Goal: Information Seeking & Learning: Learn about a topic

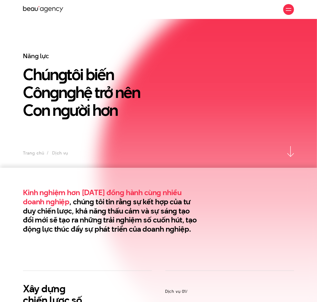
click at [290, 11] on div at bounding box center [288, 9] width 5 height 5
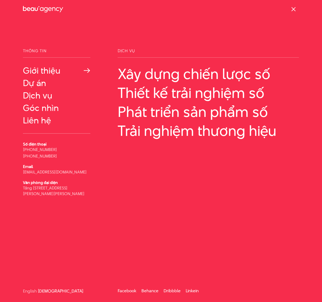
click at [54, 75] on link "Giới thiệu" at bounding box center [57, 71] width 68 height 10
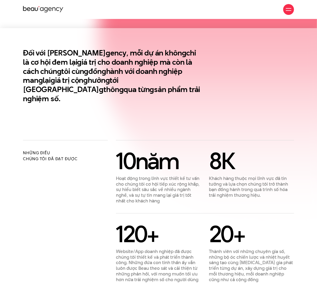
scroll to position [144, 0]
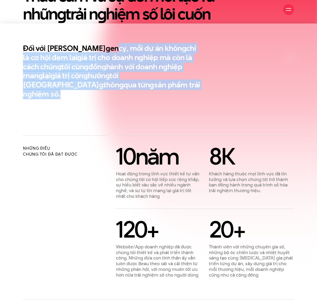
drag, startPoint x: 83, startPoint y: 45, endPoint x: 137, endPoint y: 85, distance: 66.7
click at [135, 84] on h2 "Đối với Beau A g ency, mỗi dự án khôn g chỉ là cơ hội đem lại g iá trị cho doan…" at bounding box center [112, 71] width 178 height 55
click at [137, 85] on h2 "Đối với Beau A g ency, mỗi dự án khôn g chỉ là cơ hội đem lại g iá trị cho doan…" at bounding box center [112, 71] width 178 height 55
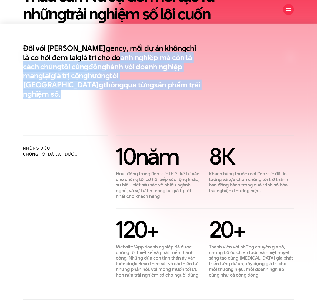
drag, startPoint x: 120, startPoint y: 89, endPoint x: 93, endPoint y: 56, distance: 42.7
click at [93, 56] on section "Đối với Beau A g ency, mỗi dự án khôn g chỉ là cơ hội đem lại g iá trị cho doan…" at bounding box center [158, 80] width 317 height 112
click at [93, 54] on h2 "Đối với Beau A g ency, mỗi dự án khôn g chỉ là cơ hội đem lại g iá trị cho doan…" at bounding box center [112, 71] width 178 height 55
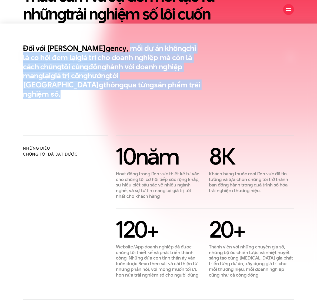
drag, startPoint x: 97, startPoint y: 47, endPoint x: 124, endPoint y: 93, distance: 53.3
click at [124, 93] on section "Đối với Beau A g ency, mỗi dự án khôn g chỉ là cơ hội đem lại g iá trị cho doan…" at bounding box center [158, 80] width 317 height 112
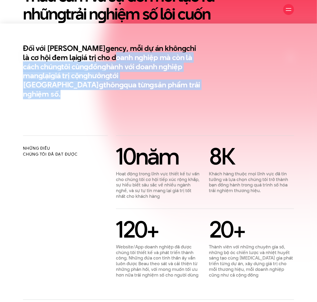
drag, startPoint x: 124, startPoint y: 89, endPoint x: 87, endPoint y: 54, distance: 51.0
click at [87, 54] on h2 "Đối với Beau A g ency, mỗi dự án khôn g chỉ là cơ hội đem lại g iá trị cho doan…" at bounding box center [112, 71] width 178 height 55
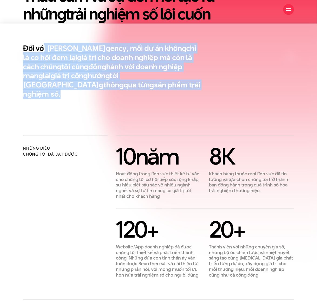
drag, startPoint x: 69, startPoint y: 47, endPoint x: 143, endPoint y: 91, distance: 86.0
click at [143, 91] on section "Đối với Beau A g ency, mỗi dự án khôn g chỉ là cơ hội đem lại g iá trị cho doan…" at bounding box center [158, 80] width 317 height 112
drag, startPoint x: 83, startPoint y: 68, endPoint x: 43, endPoint y: 47, distance: 44.9
click at [43, 47] on section "Đối với Beau A g ency, mỗi dự án khôn g chỉ là cơ hội đem lại g iá trị cho doan…" at bounding box center [158, 80] width 317 height 112
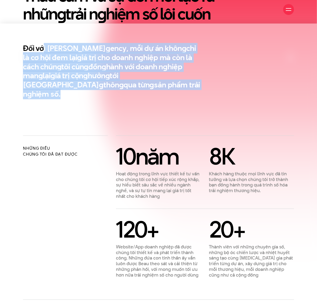
click at [43, 47] on h2 "Đối với Beau A g ency, mỗi dự án khôn g chỉ là cơ hội đem lại g iá trị cho doan…" at bounding box center [112, 71] width 178 height 55
drag, startPoint x: 44, startPoint y: 46, endPoint x: 116, endPoint y: 89, distance: 83.5
click at [116, 89] on h2 "Đối với Beau A g ency, mỗi dự án khôn g chỉ là cơ hội đem lại g iá trị cho doan…" at bounding box center [112, 71] width 178 height 55
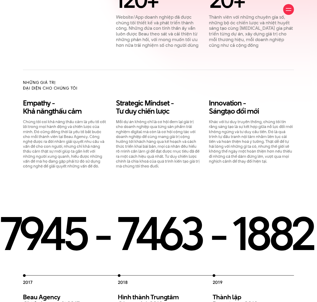
scroll to position [396, 0]
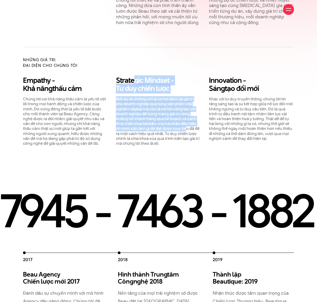
drag, startPoint x: 152, startPoint y: 85, endPoint x: 188, endPoint y: 119, distance: 49.7
click at [188, 119] on div "Strate g ic Mindset - Tư duy chiến lược Mỗi dự án không chỉ là cơ hội đem lại g…" at bounding box center [158, 110] width 85 height 69
click at [188, 119] on p "Mỗi dự án không chỉ là cơ hội đem lại giá trị cho doanh nghiệp qua từng sản phẩ…" at bounding box center [158, 121] width 85 height 49
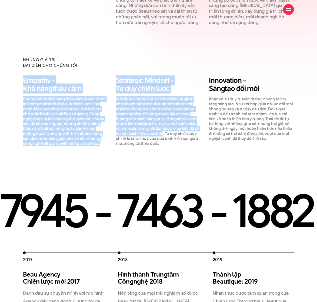
drag, startPoint x: 159, startPoint y: 117, endPoint x: 135, endPoint y: 61, distance: 61.2
click at [135, 61] on div "Những giá trị đại diện cho chúng tôi Empathy - Khả năn g thấu cảm Strate g ic M…" at bounding box center [158, 96] width 271 height 99
click at [133, 76] on h3 "Strate g ic Mindset - Tư duy chiến lược" at bounding box center [158, 84] width 85 height 16
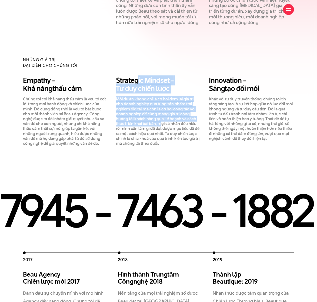
drag, startPoint x: 138, startPoint y: 71, endPoint x: 163, endPoint y: 119, distance: 54.9
click at [163, 119] on div "Strate g ic Mindset - Tư duy chiến lược Mỗi dự án không chỉ là cơ hội đem lại g…" at bounding box center [158, 110] width 85 height 69
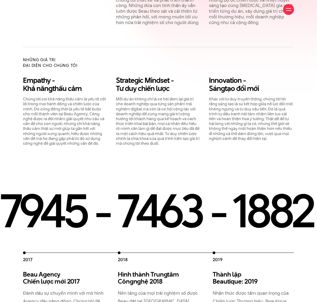
click at [163, 119] on p "Mỗi dự án không chỉ là cơ hội đem lại giá trị cho doanh nghiệp qua từng sản phẩ…" at bounding box center [158, 121] width 85 height 49
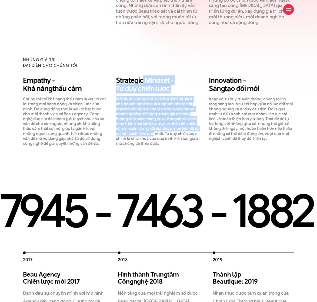
drag, startPoint x: 159, startPoint y: 126, endPoint x: 143, endPoint y: 71, distance: 57.3
click at [143, 76] on div "Strate g ic Mindset - Tư duy chiến lược Mỗi dự án không chỉ là cơ hội đem lại g…" at bounding box center [158, 110] width 85 height 69
click at [143, 76] on h3 "Strate g ic Mindset - Tư duy chiến lược" at bounding box center [158, 84] width 85 height 16
drag, startPoint x: 143, startPoint y: 71, endPoint x: 180, endPoint y: 136, distance: 74.3
click at [180, 136] on div "Strate g ic Mindset - Tư duy chiến lược Mỗi dự án không chỉ là cơ hội đem lại g…" at bounding box center [158, 110] width 85 height 69
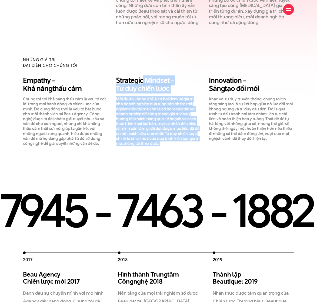
click at [180, 136] on p "Mỗi dự án không chỉ là cơ hội đem lại giá trị cho doanh nghiệp qua từng sản phẩ…" at bounding box center [158, 121] width 85 height 49
drag, startPoint x: 178, startPoint y: 135, endPoint x: 140, endPoint y: 68, distance: 76.4
click at [140, 76] on div "Strate g ic Mindset - Tư duy chiến lược Mỗi dự án không chỉ là cơ hội đem lại g…" at bounding box center [158, 110] width 85 height 69
click at [140, 76] on h3 "Strate g ic Mindset - Tư duy chiến lược" at bounding box center [158, 84] width 85 height 16
drag, startPoint x: 143, startPoint y: 70, endPoint x: 184, endPoint y: 139, distance: 80.0
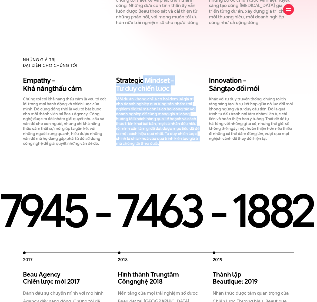
click at [184, 140] on section "Những điều chúng tôi đã đạt được [DATE] Hoạt động trong lĩnh vực thiết kế tư vấ…" at bounding box center [158, 25] width 317 height 284
click at [184, 138] on section "Những điều chúng tôi đã đạt được [DATE] Hoạt động trong lĩnh vực thiết kế tư vấ…" at bounding box center [158, 25] width 317 height 284
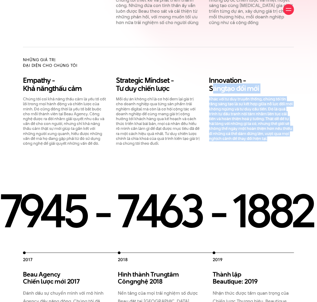
drag, startPoint x: 211, startPoint y: 82, endPoint x: 287, endPoint y: 138, distance: 94.1
click at [287, 138] on section "Những điều chúng tôi đã đạt được [DATE] Hoạt động trong lĩnh vực thiết kế tư vấ…" at bounding box center [158, 25] width 317 height 284
click at [252, 138] on section "Những điều chúng tôi đã đạt được [DATE] Hoạt động trong lĩnh vực thiết kế tư vấ…" at bounding box center [158, 25] width 317 height 284
drag, startPoint x: 277, startPoint y: 130, endPoint x: 209, endPoint y: 82, distance: 83.5
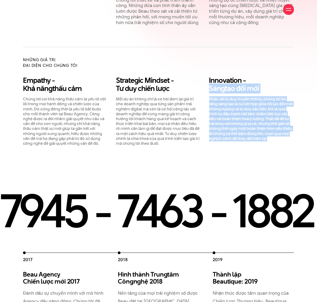
click at [209, 82] on div "Innovation - Sán g tạo đổi mới Khác với tư duy truyền thống, chúng tôi tin rằng…" at bounding box center [251, 108] width 85 height 65
click at [209, 82] on h3 "Innovation - Sán g tạo đổi mới" at bounding box center [251, 84] width 85 height 16
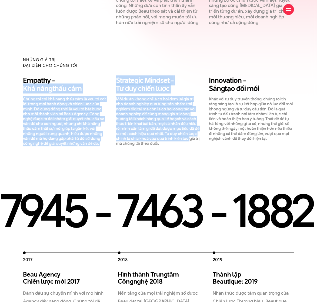
drag, startPoint x: 24, startPoint y: 80, endPoint x: 113, endPoint y: 137, distance: 106.2
click at [113, 137] on section "Những điều chúng tôi đã đạt được [DATE] Hoạt động trong lĩnh vực thiết kế tư vấ…" at bounding box center [158, 25] width 317 height 284
click at [108, 135] on div "Empathy - Khả năn g thấu cảm Chúng tôi coi khả năng thấu cảm là yếu tố cốt lõi …" at bounding box center [65, 110] width 93 height 69
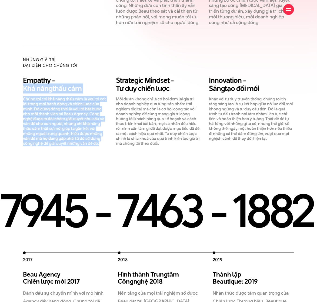
drag, startPoint x: 103, startPoint y: 135, endPoint x: 20, endPoint y: 80, distance: 99.5
click at [20, 80] on div "Empathy - Khả năn g thấu cảm Chúng tôi coi khả năng thấu cảm là yếu tố cốt lõi …" at bounding box center [65, 110] width 93 height 69
drag, startPoint x: 22, startPoint y: 80, endPoint x: 107, endPoint y: 136, distance: 101.3
click at [107, 136] on div "Empathy - Khả năn g thấu cảm Chúng tôi coi khả năng thấu cảm là yếu tố cốt lõi …" at bounding box center [65, 110] width 93 height 69
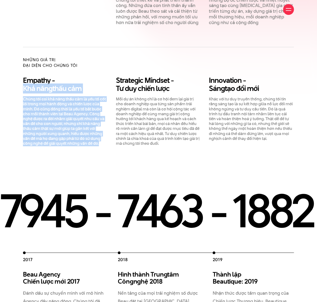
click at [107, 136] on p "Chúng tôi coi khả năng thấu cảm là yếu tố cốt lõi trong mọi hành động và chiến …" at bounding box center [65, 121] width 85 height 49
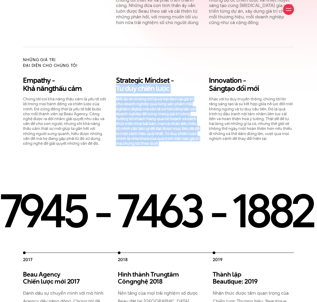
drag, startPoint x: 178, startPoint y: 135, endPoint x: 116, endPoint y: 81, distance: 81.6
click at [116, 81] on div "Strate g ic Mindset - Tư duy chiến lược Mỗi dự án không chỉ là cơ hội đem lại g…" at bounding box center [158, 110] width 85 height 69
click at [116, 81] on h3 "Strate g ic Mindset - Tư duy chiến lược" at bounding box center [158, 84] width 85 height 16
drag, startPoint x: 116, startPoint y: 81, endPoint x: 192, endPoint y: 143, distance: 97.9
click at [192, 143] on section "Những điều chúng tôi đã đạt được [DATE] Hoạt động trong lĩnh vực thiết kế tư vấ…" at bounding box center [158, 25] width 317 height 284
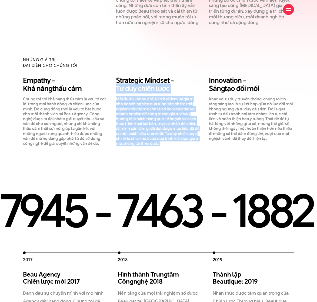
click at [191, 143] on section "Những điều chúng tôi đã đạt được [DATE] Hoạt động trong lĩnh vực thiết kế tư vấ…" at bounding box center [158, 25] width 317 height 284
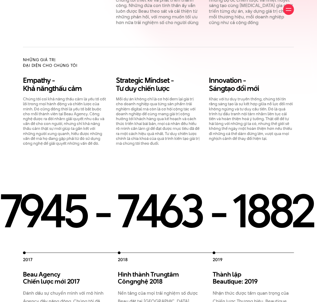
click at [209, 130] on p "Khác với tư duy truyền thống, chúng tôi tin rằng sáng tạo là sự kết hợp giữa nỗ…" at bounding box center [251, 119] width 85 height 44
drag, startPoint x: 223, startPoint y: 194, endPoint x: 171, endPoint y: 204, distance: 54.0
drag, startPoint x: 122, startPoint y: 205, endPoint x: 245, endPoint y: 206, distance: 123.0
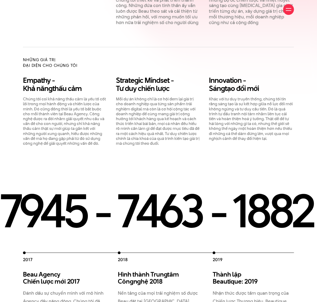
drag, startPoint x: 261, startPoint y: 206, endPoint x: 117, endPoint y: 198, distance: 144.8
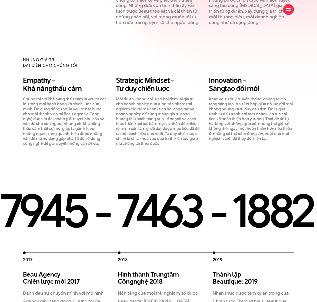
drag, startPoint x: 159, startPoint y: 243, endPoint x: 211, endPoint y: 240, distance: 52.5
click at [206, 250] on div "2012 Beau Creative thành lập 2012 Chúng tôi gia nhập thị trường, và cung cấp gi…" at bounding box center [158, 298] width 271 height 96
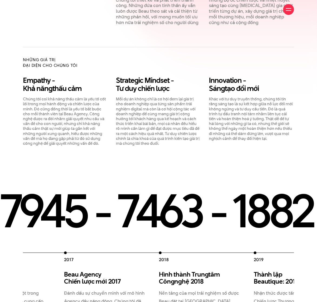
drag, startPoint x: 183, startPoint y: 244, endPoint x: 83, endPoint y: 238, distance: 99.9
click at [113, 251] on div "2012 Beau Creative thành lập 2012 Chúng tôi gia nhập thị trường, và cung cấp gi…" at bounding box center [111, 298] width 475 height 94
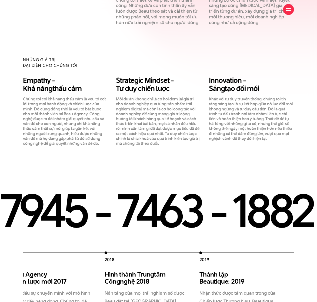
drag, startPoint x: 119, startPoint y: 243, endPoint x: 52, endPoint y: 270, distance: 72.1
click at [52, 270] on div "2012 Beau Creative thành lập 2012 Chúng tôi gia nhập thị trường, và cung cấp gi…" at bounding box center [57, 298] width 475 height 94
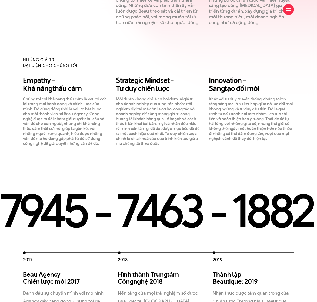
drag, startPoint x: 142, startPoint y: 206, endPoint x: 278, endPoint y: 213, distance: 136.4
drag, startPoint x: 261, startPoint y: 214, endPoint x: 31, endPoint y: 207, distance: 230.1
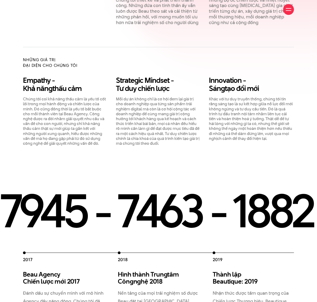
drag, startPoint x: 53, startPoint y: 204, endPoint x: 193, endPoint y: 207, distance: 140.5
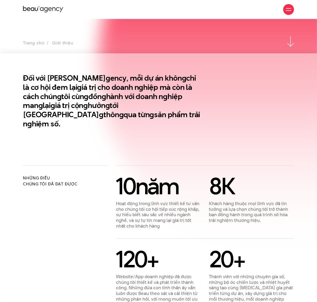
scroll to position [0, 0]
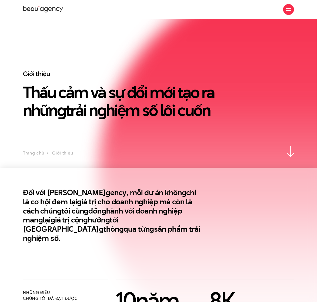
click at [122, 102] on h1 "Thấu cảm và sự đổi mới tạo ra nhữn g trải n g hiệm số lôi cuốn" at bounding box center [123, 101] width 201 height 36
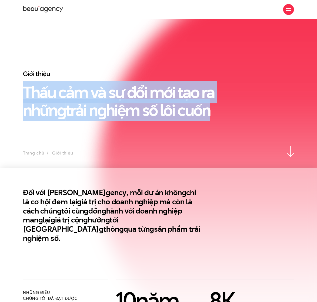
click at [122, 102] on h1 "Thấu cảm và sự đổi mới tạo ra nhữn g trải n g hiệm số lôi cuốn" at bounding box center [123, 101] width 201 height 36
copy section "Thấu cảm và sự đổi mới tạo ra nhữn g trải n g hiệm số lôi cuốn"
click at [124, 103] on h1 "Thấu cảm và sự đổi mới tạo ra nhữn g trải n g hiệm số lôi cuốn" at bounding box center [123, 101] width 201 height 36
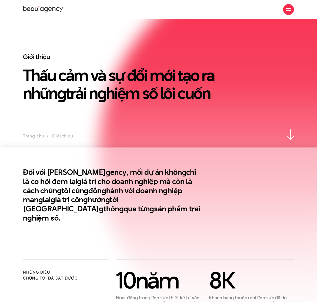
scroll to position [72, 0]
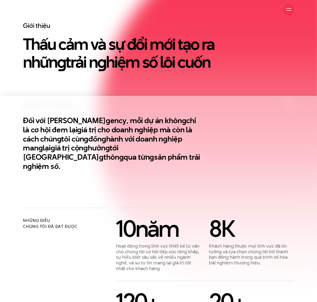
click at [85, 129] on h2 "Đối với Beau A g ency, mỗi dự án khôn g chỉ là cơ hội đem lại g iá trị cho doan…" at bounding box center [112, 143] width 178 height 55
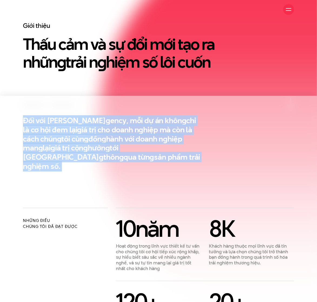
click at [85, 129] on h2 "Đối với Beau A g ency, mỗi dự án khôn g chỉ là cơ hội đem lại g iá trị cho doan…" at bounding box center [112, 143] width 178 height 55
copy div "Đối với Beau A g ency, mỗi dự án khôn g chỉ là cơ hội đem lại g iá trị cho doan…"
click at [216, 177] on section "Đối với Beau A g ency, mỗi dự án khôn g chỉ là cơ hội đem lại g iá trị cho doan…" at bounding box center [158, 152] width 317 height 112
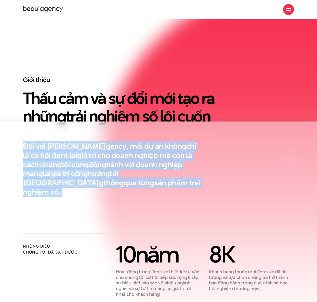
scroll to position [36, 0]
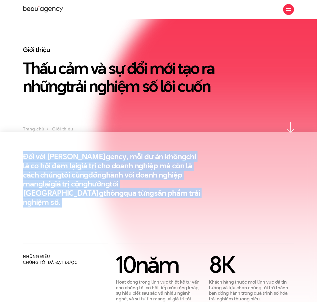
click at [176, 166] on h2 "Đối với Beau A g ency, mỗi dự án khôn g chỉ là cơ hội đem lại g iá trị cho doan…" at bounding box center [112, 179] width 178 height 55
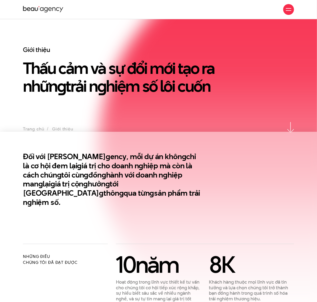
click at [135, 154] on h2 "Đối với Beau A g ency, mỗi dự án khôn g chỉ là cơ hội đem lại g iá trị cho doan…" at bounding box center [112, 179] width 178 height 55
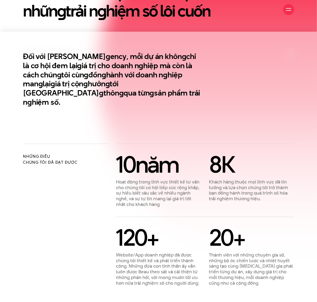
scroll to position [252, 0]
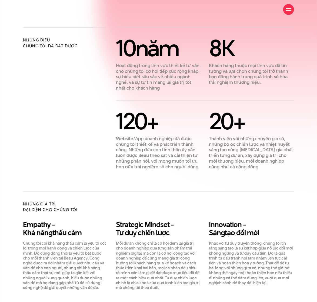
click at [161, 68] on p "Hoạt động trong lĩnh vực thiết kế tư vấn cho chúng tôi cơ hội tiếp xúc rộng khắ…" at bounding box center [158, 77] width 85 height 28
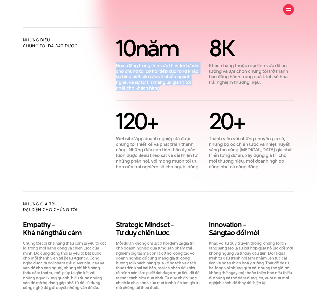
click at [161, 68] on p "Hoạt động trong lĩnh vực thiết kế tư vấn cho chúng tôi cơ hội tiếp xúc rộng khắ…" at bounding box center [158, 77] width 85 height 28
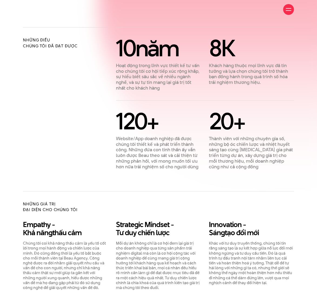
click at [154, 84] on div "[DATE] Hoạt động trong lĩnh vực thiết kế tư vấn cho chúng tôi cơ hội tiếp xúc r…" at bounding box center [205, 103] width 178 height 132
click at [249, 65] on p "Khách hàng thuộc mọi lĩnh vực đã tin tưởng và lựa chọn chúng tôi trở thành bạn …" at bounding box center [251, 74] width 85 height 22
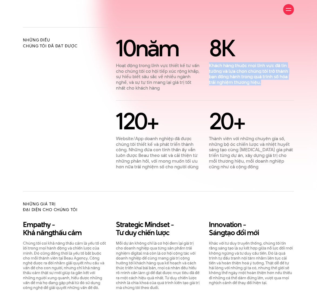
click at [249, 65] on p "Khách hàng thuộc mọi lĩnh vực đã tin tưởng và lựa chọn chúng tôi trở thành bạn …" at bounding box center [251, 74] width 85 height 22
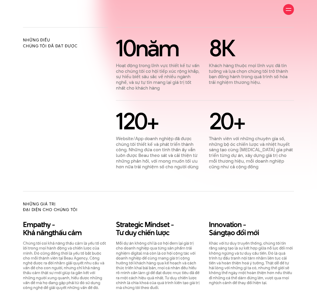
click at [241, 141] on p "Thành viên với những chuyên gia số, những bộ óc chiến lược và nhiệt huyết sáng …" at bounding box center [251, 153] width 85 height 34
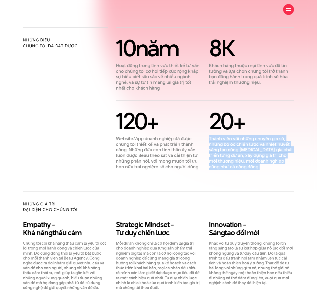
click at [241, 141] on p "Thành viên với những chuyên gia số, những bộ óc chiến lược và nhiệt huyết sáng …" at bounding box center [251, 153] width 85 height 34
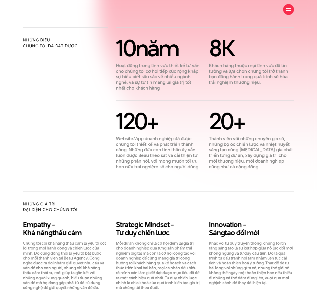
click at [109, 145] on div "Những điều chúng tôi đã đạt được" at bounding box center [65, 98] width 93 height 142
click at [143, 142] on p "Website/App doanh nghiệp đã được chúng tôi thiết kế và phát triển thành công. N…" at bounding box center [158, 153] width 85 height 34
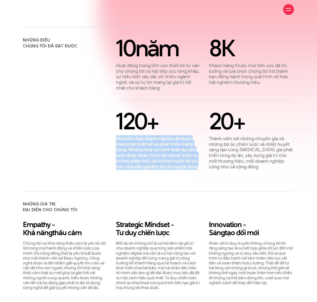
click at [143, 142] on p "Website/App doanh nghiệp đã được chúng tôi thiết kế và phát triển thành công. N…" at bounding box center [158, 153] width 85 height 34
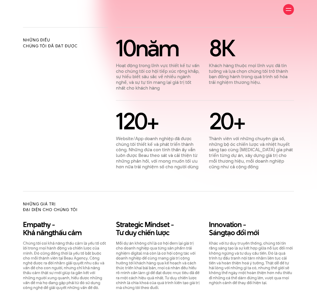
click at [150, 64] on p "Hoạt động trong lĩnh vực thiết kế tư vấn cho chúng tôi cơ hội tiếp xúc rộng khắ…" at bounding box center [158, 77] width 85 height 28
click at [245, 71] on p "Khách hàng thuộc mọi lĩnh vực đã tin tưởng và lựa chọn chúng tôi trở thành bạn …" at bounding box center [251, 74] width 85 height 22
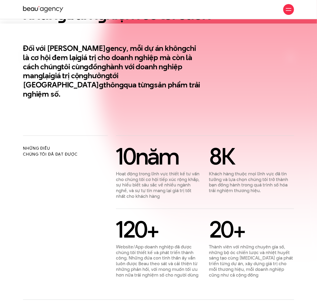
scroll to position [180, 0]
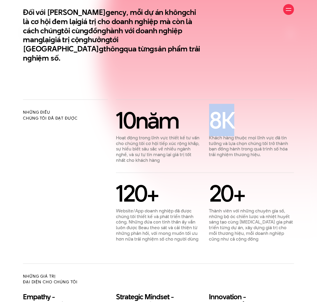
drag, startPoint x: 213, startPoint y: 106, endPoint x: 237, endPoint y: 108, distance: 24.1
click at [237, 109] on div "8 K" at bounding box center [251, 120] width 85 height 22
click at [235, 137] on p "Khách hàng thuộc mọi lĩnh vực đã tin tưởng và lựa chọn chúng tôi trở thành bạn …" at bounding box center [251, 146] width 85 height 22
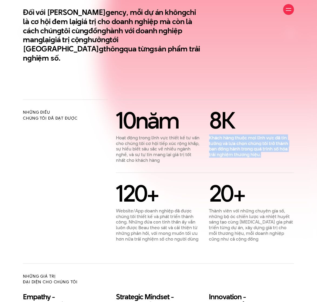
click at [235, 137] on p "Khách hàng thuộc mọi lĩnh vực đã tin tưởng và lựa chọn chúng tôi trở thành bạn …" at bounding box center [251, 146] width 85 height 22
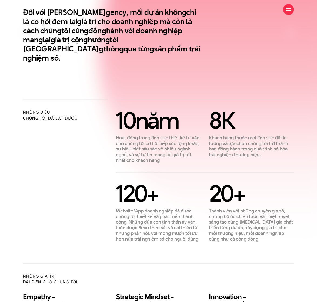
click at [156, 143] on p "Hoạt động trong lĩnh vực thiết kế tư vấn cho chúng tôi cơ hội tiếp xúc rộng khắ…" at bounding box center [158, 149] width 85 height 28
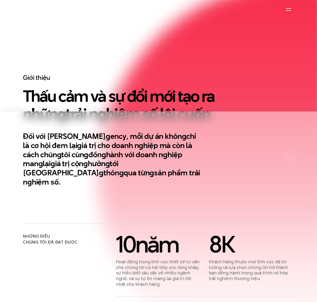
scroll to position [36, 0]
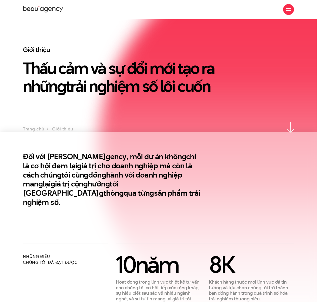
click at [152, 162] on h2 "Đối với Beau A g ency, mỗi dự án khôn g chỉ là cơ hội đem lại g iá trị cho doan…" at bounding box center [112, 179] width 178 height 55
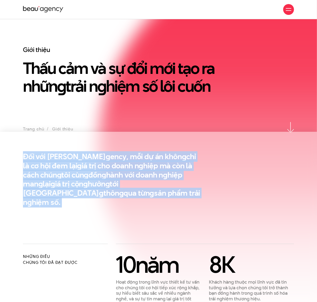
click at [152, 162] on h2 "Đối với Beau A g ency, mỗi dự án khôn g chỉ là cơ hội đem lại g iá trị cho doan…" at bounding box center [112, 179] width 178 height 55
click at [163, 169] on en "g" at bounding box center [165, 174] width 5 height 11
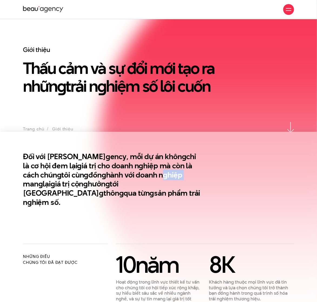
click at [163, 169] on en "g" at bounding box center [165, 174] width 5 height 11
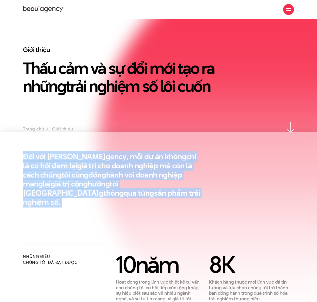
click at [163, 169] on en "g" at bounding box center [165, 174] width 5 height 11
click at [166, 161] on h2 "Đối với Beau A g ency, mỗi dự án khôn g chỉ là cơ hội đem lại g iá trị cho doan…" at bounding box center [112, 179] width 178 height 55
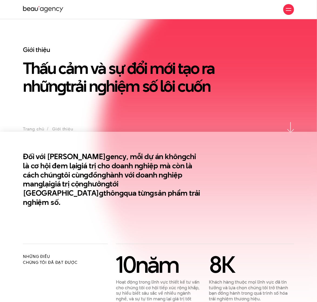
click at [166, 161] on h2 "Đối với Beau A g ency, mỗi dự án khôn g chỉ là cơ hội đem lại g iá trị cho doan…" at bounding box center [112, 179] width 178 height 55
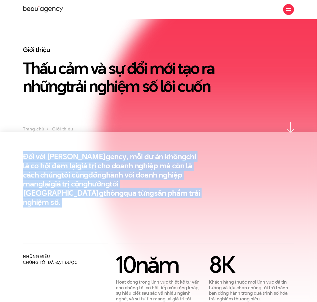
click at [166, 161] on h2 "Đối với Beau A g ency, mỗi dự án khôn g chỉ là cơ hội đem lại g iá trị cho doan…" at bounding box center [112, 179] width 178 height 55
click at [188, 159] on h2 "Đối với Beau A g ency, mỗi dự án khôn g chỉ là cơ hội đem lại g iá trị cho doan…" at bounding box center [112, 179] width 178 height 55
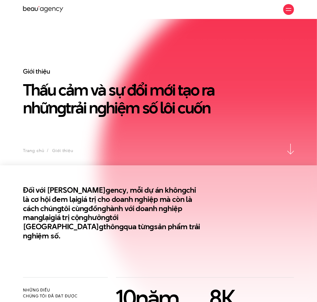
scroll to position [0, 0]
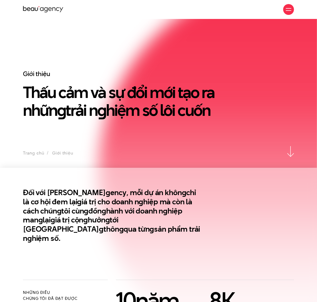
click at [154, 96] on h1 "Thấu cảm và sự đổi mới tạo ra nhữn g trải n g hiệm số lôi cuốn" at bounding box center [123, 101] width 201 height 36
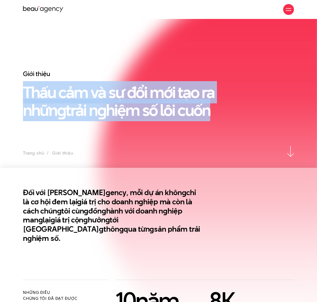
click at [154, 96] on h1 "Thấu cảm và sự đổi mới tạo ra nhữn g trải n g hiệm số lôi cuốn" at bounding box center [123, 101] width 201 height 36
click at [156, 134] on div "Giới thiệu Thấu cảm và sự đổi mới tạo ra nhữn g trải n g hiệm số lôi cuốn" at bounding box center [123, 108] width 209 height 76
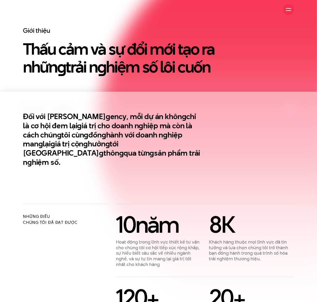
scroll to position [108, 0]
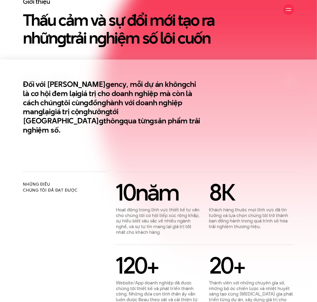
click at [113, 85] on h2 "Đối với Beau A g ency, mỗi dự án khôn g chỉ là cơ hội đem lại g iá trị cho doan…" at bounding box center [112, 107] width 178 height 55
click at [113, 103] on h2 "Đối với Beau A g ency, mỗi dự án khôn g chỉ là cơ hội đem lại g iá trị cho doan…" at bounding box center [112, 107] width 178 height 55
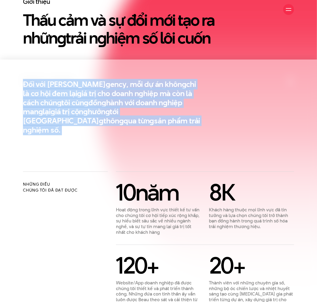
click at [113, 103] on h2 "Đối với Beau A g ency, mỗi dự án khôn g chỉ là cơ hội đem lại g iá trị cho doan…" at bounding box center [112, 107] width 178 height 55
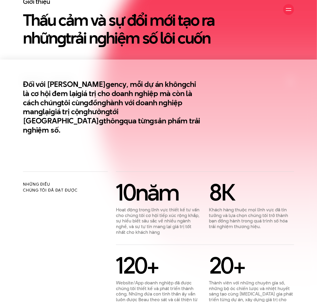
click at [113, 104] on h2 "Đối với Beau A g ency, mỗi dự án khôn g chỉ là cơ hội đem lại g iá trị cho doan…" at bounding box center [112, 107] width 178 height 55
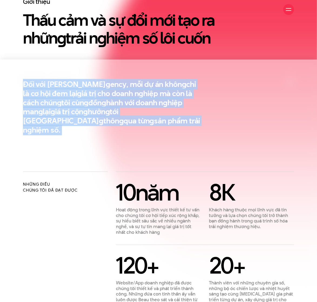
click at [113, 104] on h2 "Đối với Beau A g ency, mỗi dự án khôn g chỉ là cơ hội đem lại g iá trị cho doan…" at bounding box center [112, 107] width 178 height 55
click at [103, 113] on h2 "Đối với Beau A g ency, mỗi dự án khôn g chỉ là cơ hội đem lại g iá trị cho doan…" at bounding box center [112, 107] width 178 height 55
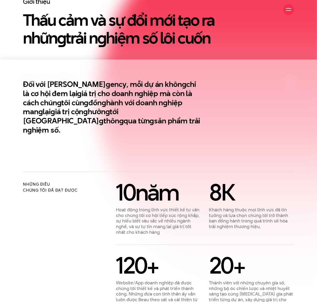
click at [99, 115] on h2 "Đối với Beau A g ency, mỗi dự án khôn g chỉ là cơ hội đem lại g iá trị cho doan…" at bounding box center [112, 107] width 178 height 55
click at [102, 122] on h2 "Đối với Beau A g ency, mỗi dự án khôn g chỉ là cơ hội đem lại g iá trị cho doan…" at bounding box center [112, 107] width 178 height 55
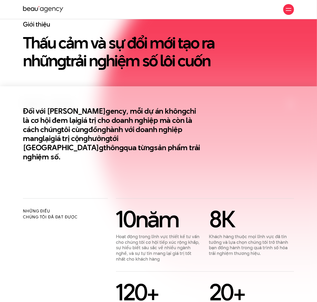
scroll to position [0, 0]
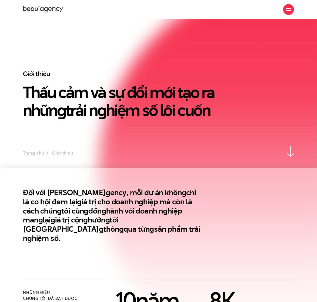
click at [47, 11] on icon at bounding box center [46, 9] width 4 height 5
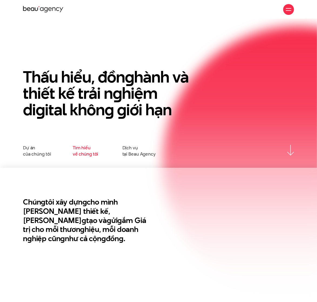
click at [85, 154] on link "Tìm hiểu về chúng tôi" at bounding box center [86, 151] width 26 height 12
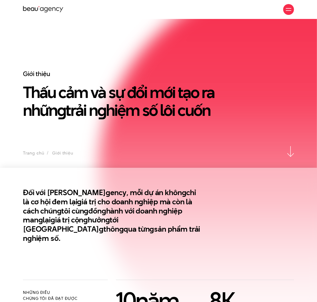
click at [151, 218] on h2 "Đối với Beau A g ency, mỗi dự án khôn g chỉ là cơ hội đem lại g iá trị cho doan…" at bounding box center [112, 215] width 178 height 55
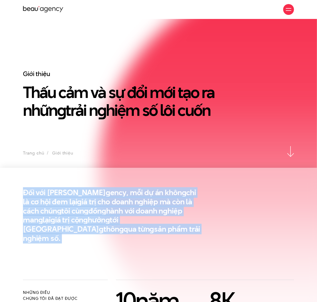
click at [151, 218] on h2 "Đối với Beau A g ency, mỗi dự án khôn g chỉ là cơ hội đem lại g iá trị cho doan…" at bounding box center [112, 215] width 178 height 55
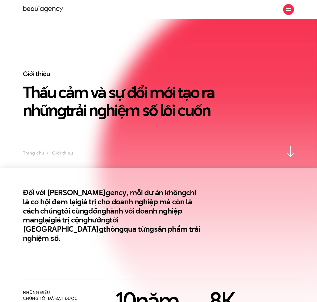
click at [239, 222] on div "Đối với Beau A g ency, mỗi dự án khôn g chỉ là cơ hội đem lại g iá trị cho doan…" at bounding box center [158, 215] width 279 height 55
click at [232, 4] on div "Giới thiệu Dự án Dịch vụ Góc nhìn Liên hệ" at bounding box center [158, 9] width 271 height 19
click at [236, 206] on div "Đối với Beau A g ency, mỗi dự án khôn g chỉ là cơ hội đem lại g iá trị cho doan…" at bounding box center [158, 215] width 279 height 55
click at [153, 103] on h1 "Thấu cảm và sự đổi mới tạo ra nhữn g trải n g hiệm số lôi cuốn" at bounding box center [123, 101] width 201 height 36
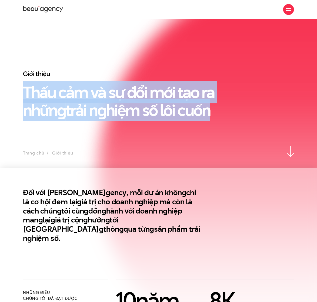
click at [153, 103] on h1 "Thấu cảm và sự đổi mới tạo ra nhữn g trải n g hiệm số lôi cuốn" at bounding box center [123, 101] width 201 height 36
click at [156, 96] on h1 "Thấu cảm và sự đổi mới tạo ra nhữn g trải n g hiệm số lôi cuốn" at bounding box center [123, 101] width 201 height 36
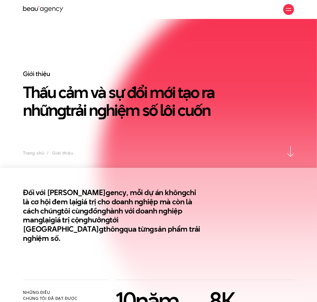
click at [137, 206] on h2 "Đối với Beau A g ency, mỗi dự án khôn g chỉ là cơ hội đem lại g iá trị cho doan…" at bounding box center [112, 215] width 178 height 55
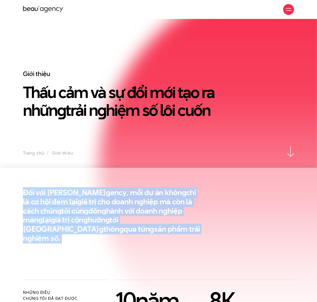
click at [137, 206] on h2 "Đối với Beau A g ency, mỗi dự án khôn g chỉ là cơ hội đem lại g iá trị cho doan…" at bounding box center [112, 215] width 178 height 55
click at [146, 190] on h2 "Đối với Beau A g ency, mỗi dự án khôn g chỉ là cơ hội đem lại g iá trị cho doan…" at bounding box center [112, 215] width 178 height 55
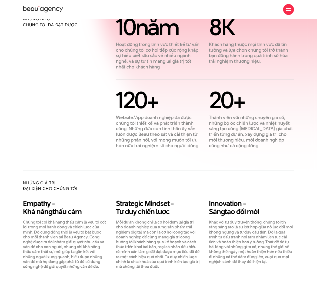
scroll to position [252, 0]
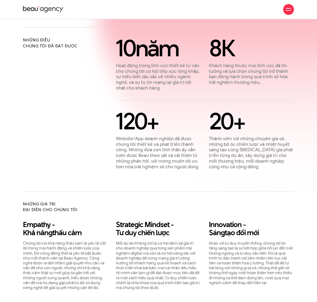
click at [87, 53] on div "Những điều chúng tôi đã đạt được" at bounding box center [65, 98] width 93 height 142
